Goal: Task Accomplishment & Management: Complete application form

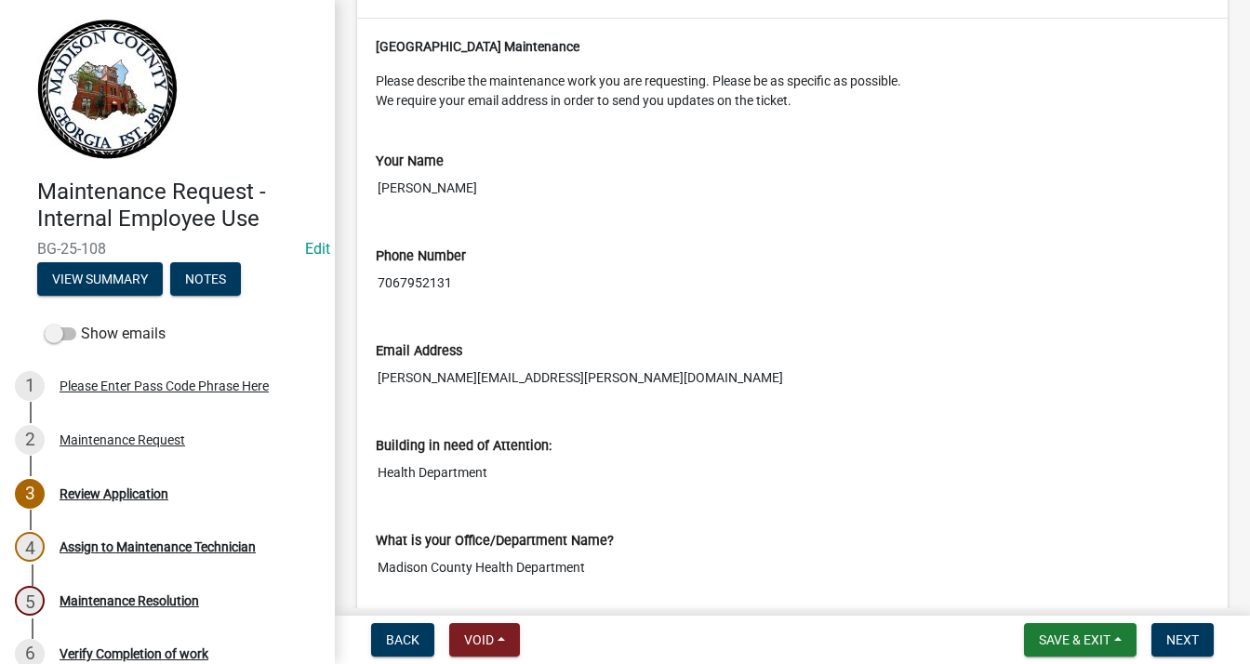
scroll to position [372, 0]
click at [1194, 635] on span "Next" at bounding box center [1182, 639] width 33 height 15
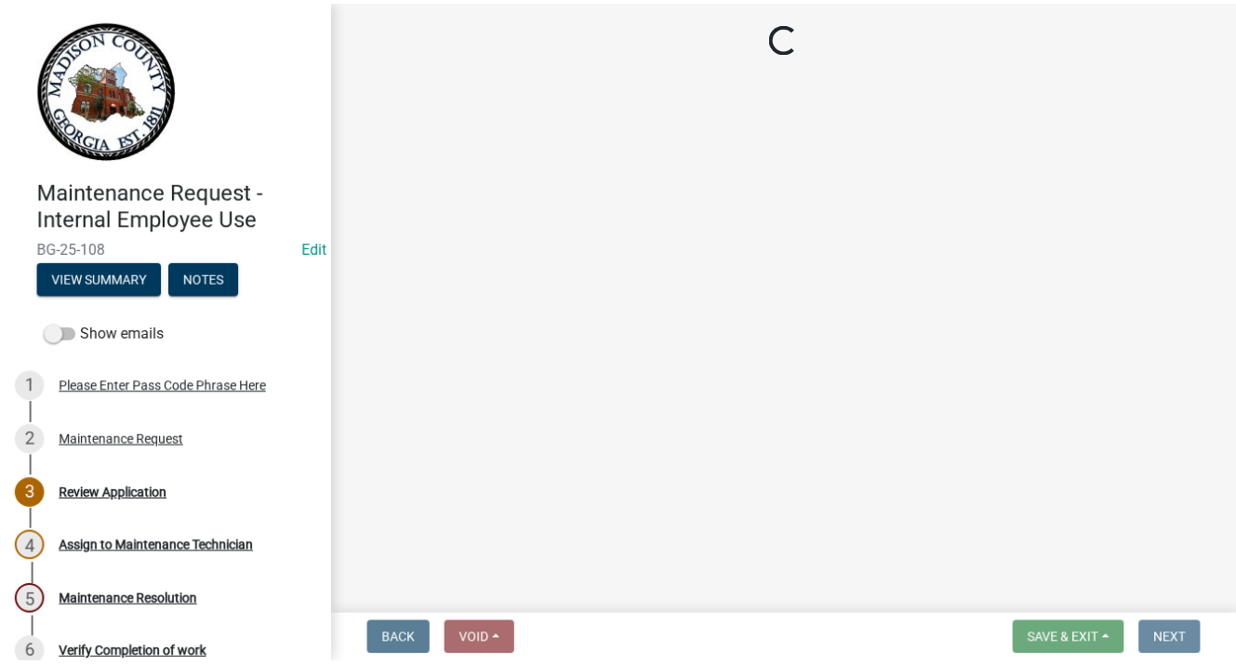
scroll to position [0, 0]
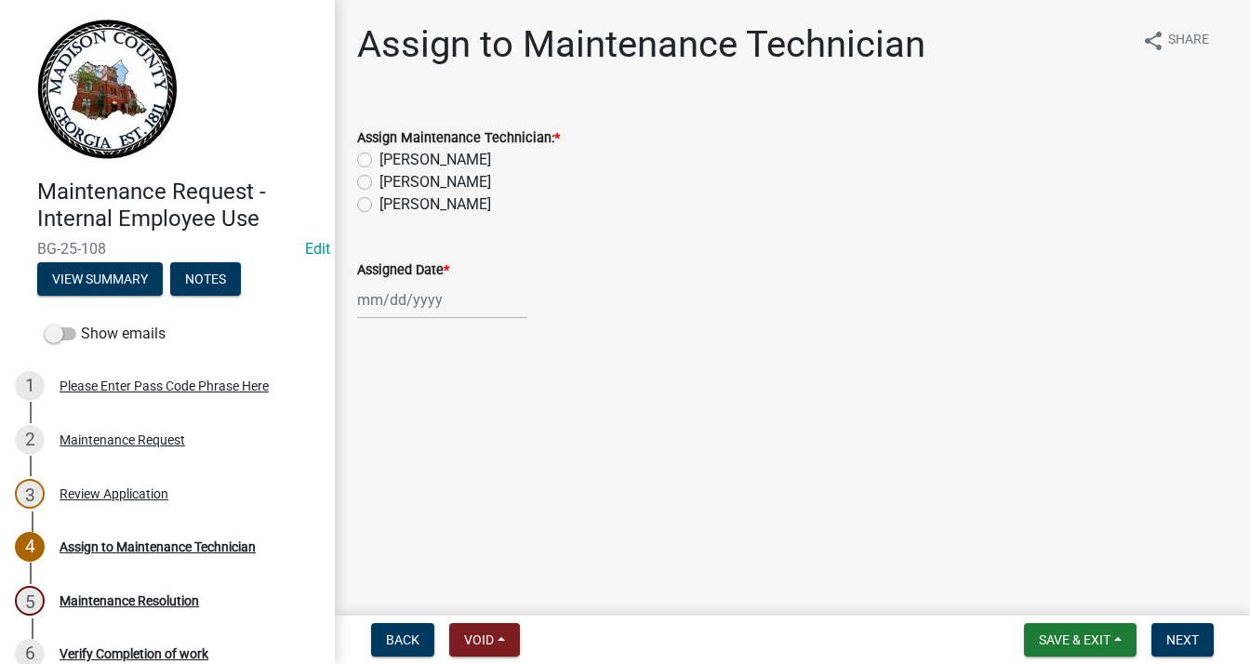
click at [379, 157] on label "[PERSON_NAME]" at bounding box center [435, 160] width 112 height 22
click at [379, 157] on input "[PERSON_NAME]" at bounding box center [385, 155] width 12 height 12
radio input "true"
click at [394, 299] on div at bounding box center [442, 300] width 170 height 38
select select "9"
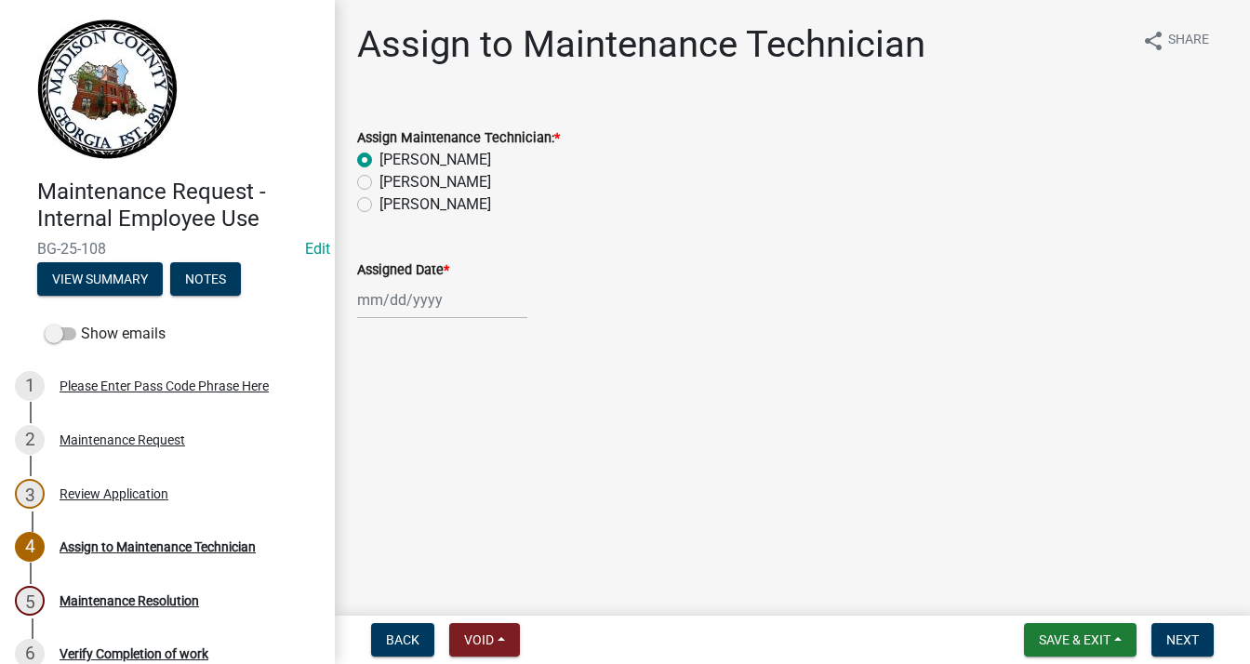
select select "2025"
click at [372, 451] on div "15" at bounding box center [376, 459] width 30 height 30
type input "[DATE]"
click at [1175, 632] on span "Next" at bounding box center [1182, 639] width 33 height 15
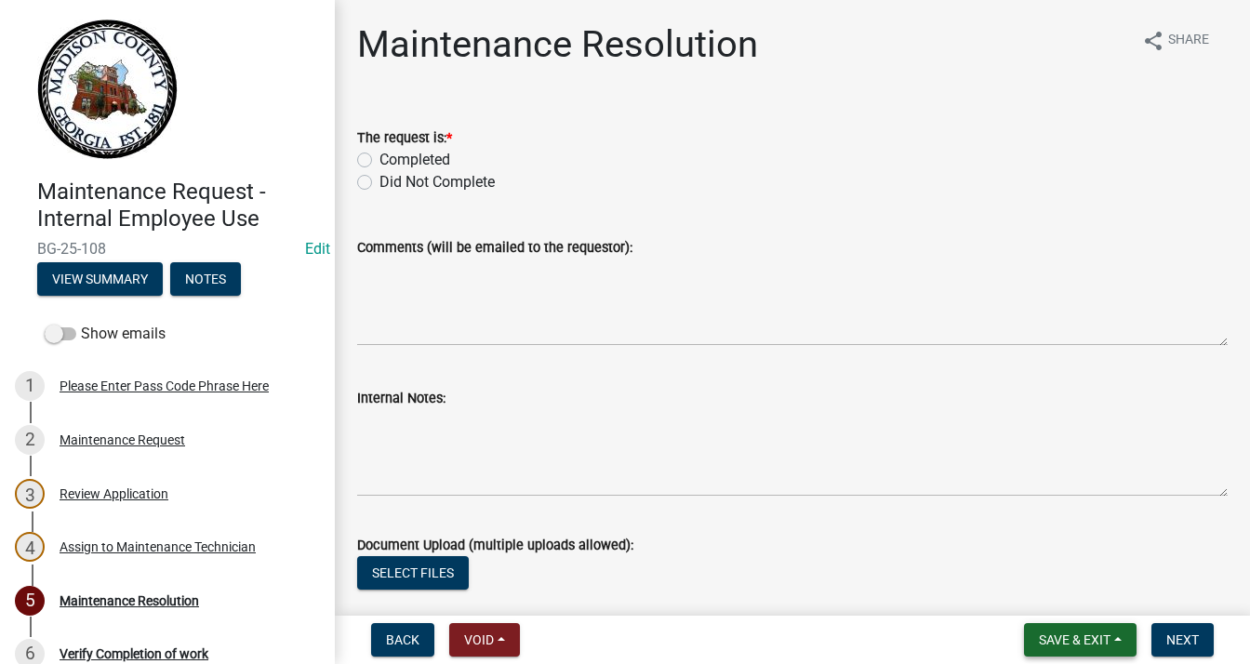
click at [1086, 636] on span "Save & Exit" at bounding box center [1075, 639] width 72 height 15
click at [1039, 586] on button "Save & Exit" at bounding box center [1062, 591] width 149 height 45
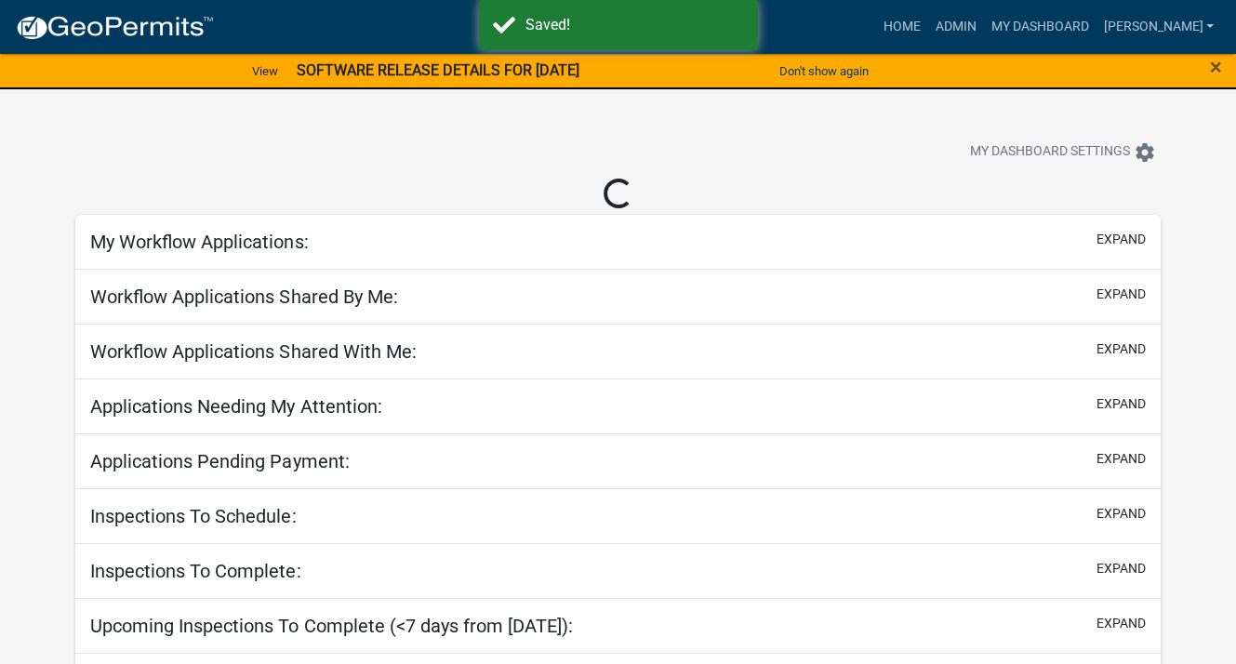
select select "3: 100"
